Goal: Transaction & Acquisition: Subscribe to service/newsletter

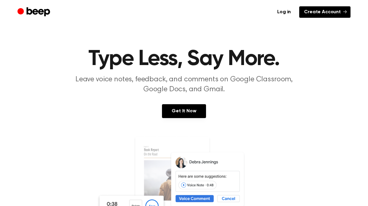
click at [308, 13] on link "Create Account" at bounding box center [324, 11] width 51 height 11
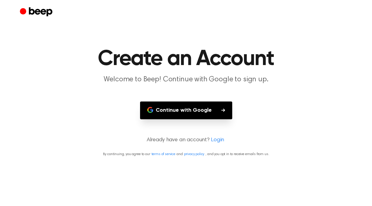
click at [183, 108] on button "Continue with Google" at bounding box center [186, 111] width 92 height 18
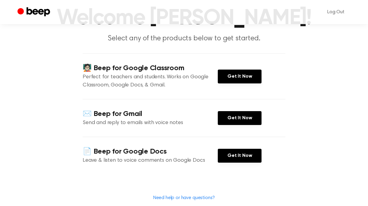
scroll to position [46, 0]
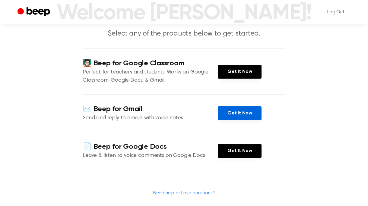
click at [224, 109] on link "Get It Now" at bounding box center [240, 113] width 44 height 14
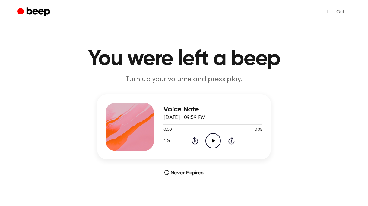
scroll to position [9, 0]
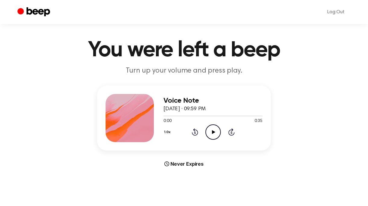
click at [209, 136] on icon "Play Audio" at bounding box center [212, 132] width 15 height 15
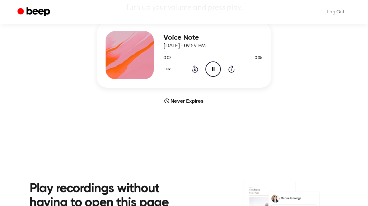
scroll to position [71, 0]
click at [167, 69] on button "1.0x" at bounding box center [167, 70] width 9 height 10
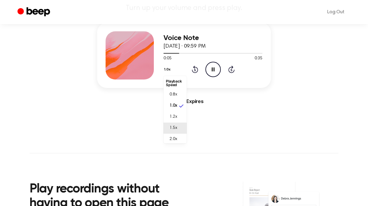
scroll to position [3, 0]
click at [171, 135] on span "2.0x" at bounding box center [173, 137] width 8 height 6
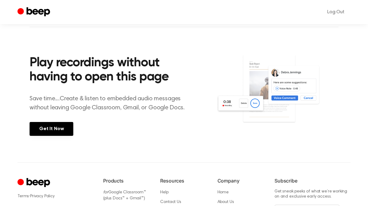
scroll to position [195, 0]
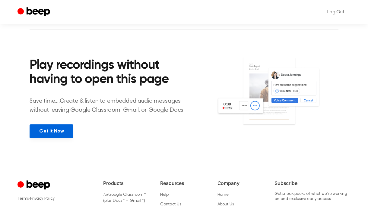
click at [57, 132] on link "Get It Now" at bounding box center [52, 132] width 44 height 14
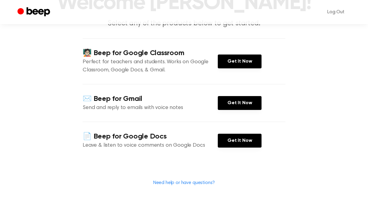
scroll to position [56, 0]
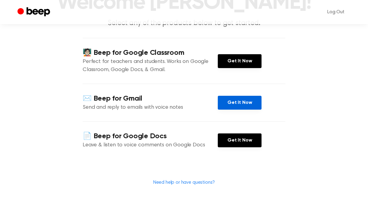
click at [235, 107] on link "Get It Now" at bounding box center [240, 103] width 44 height 14
